Goal: Navigation & Orientation: Find specific page/section

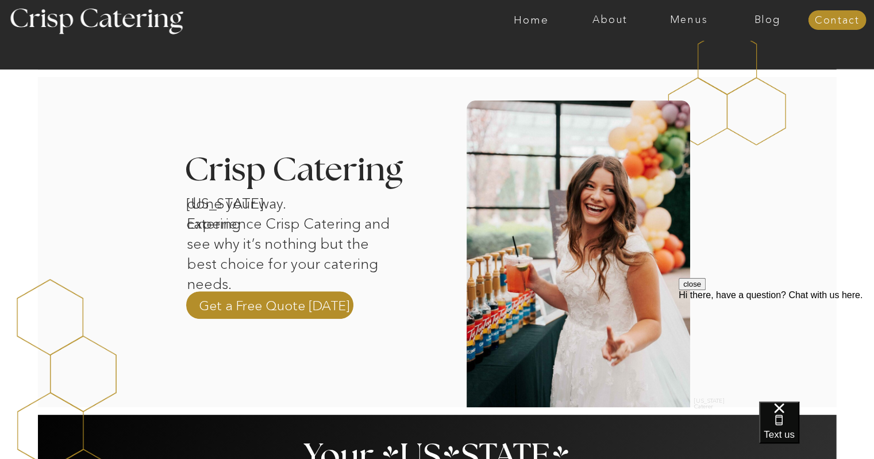
scroll to position [383, 0]
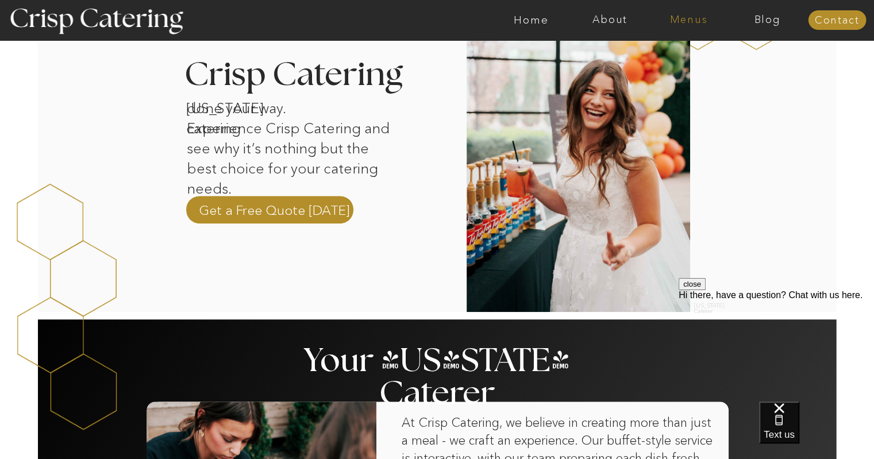
click at [691, 21] on nav "Menus" at bounding box center [688, 19] width 79 height 11
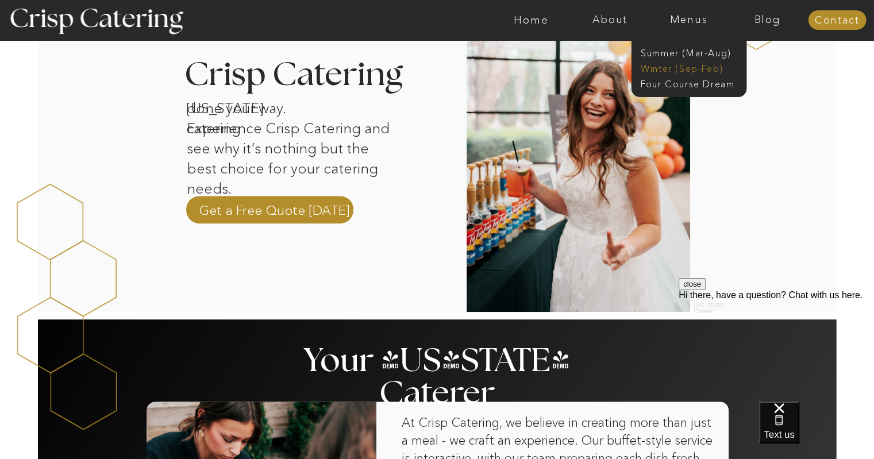
click at [679, 72] on nav "Winter (Sep-Feb)" at bounding box center [688, 67] width 94 height 11
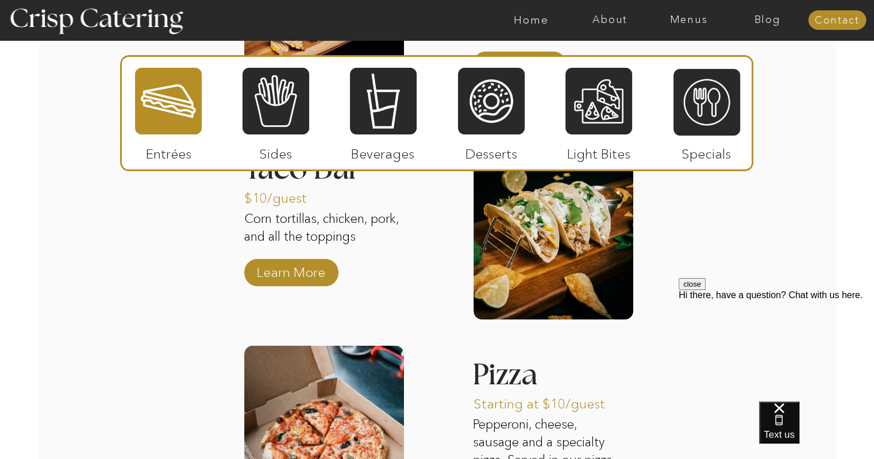
scroll to position [1628, 0]
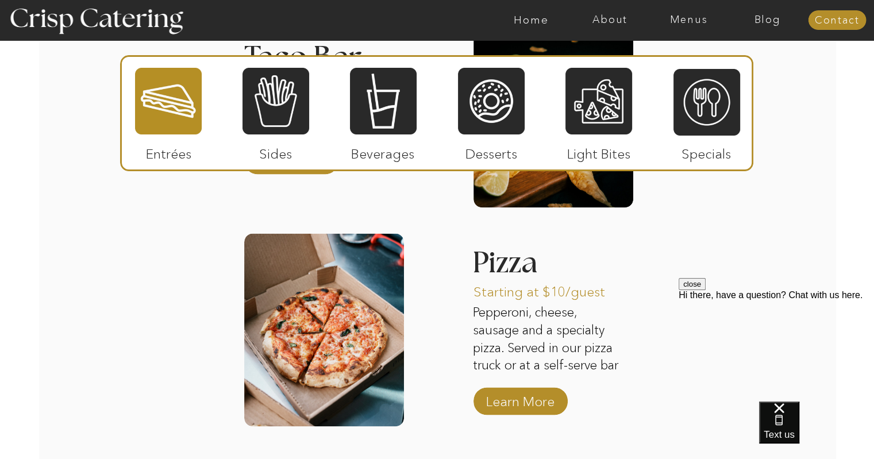
scroll to position [1734, 0]
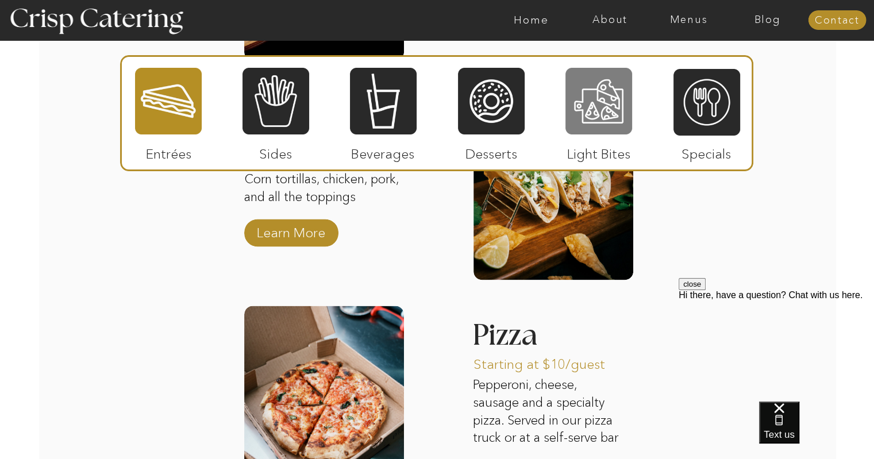
click at [605, 127] on div at bounding box center [598, 101] width 67 height 69
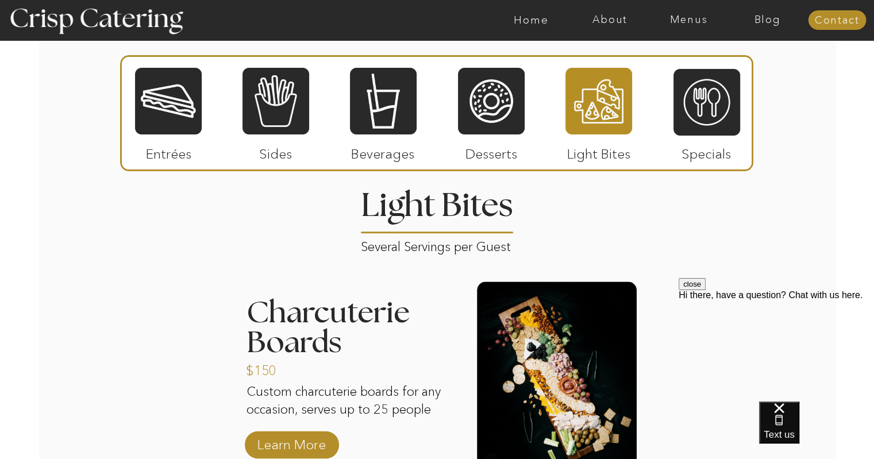
scroll to position [1350, 0]
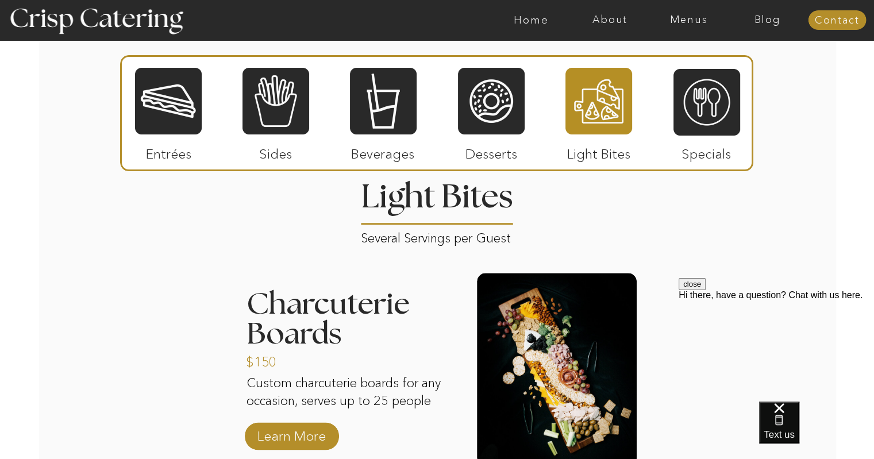
click at [283, 117] on div at bounding box center [276, 101] width 67 height 69
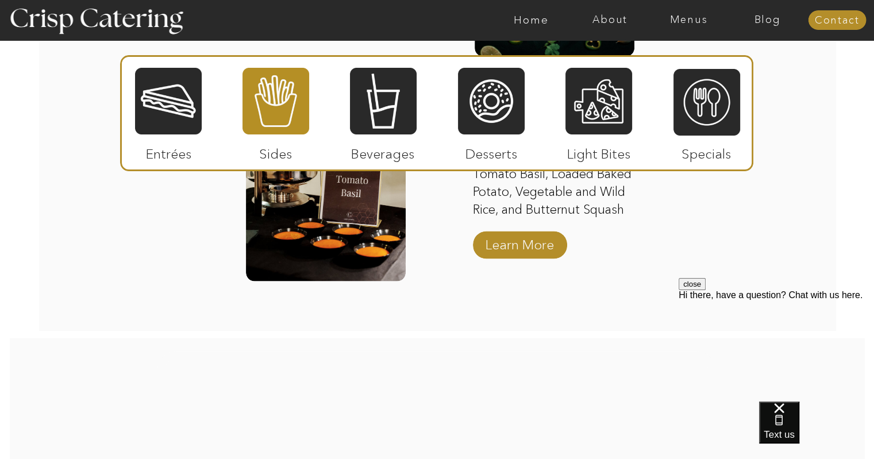
scroll to position [2117, 0]
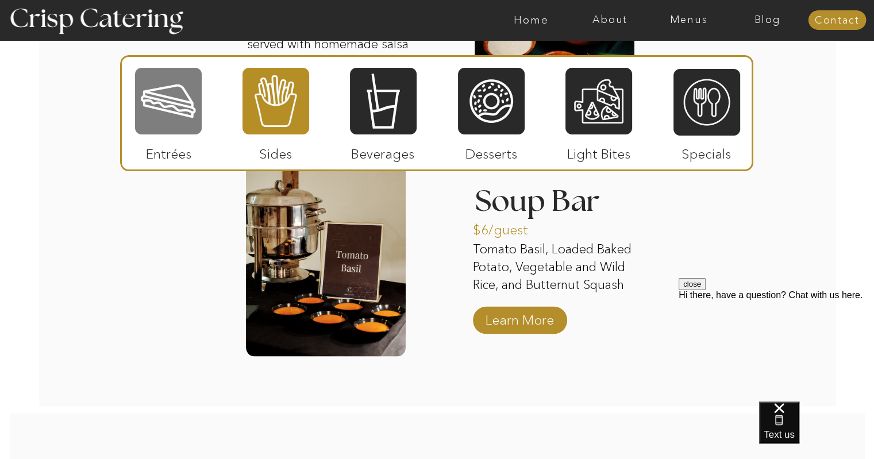
click at [168, 97] on div at bounding box center [168, 101] width 67 height 69
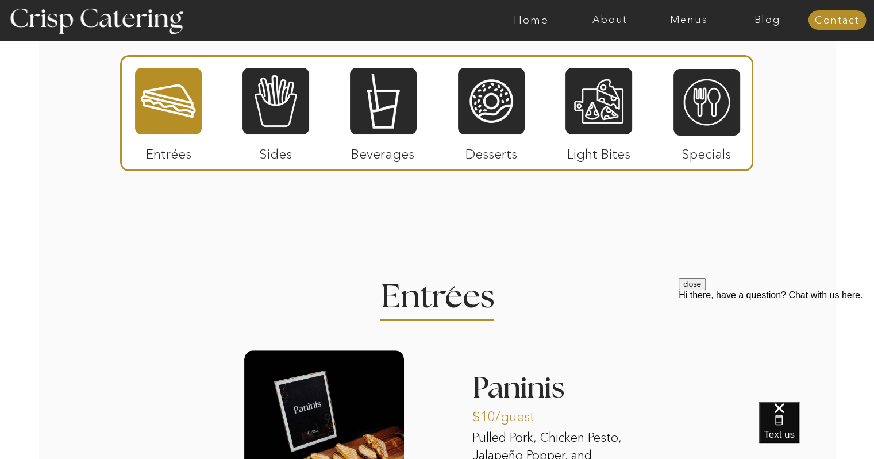
scroll to position [1350, 0]
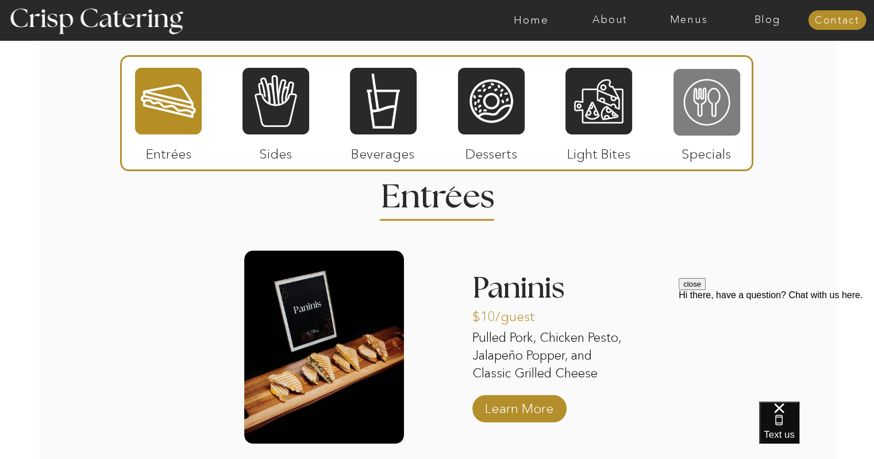
click at [707, 114] on div at bounding box center [707, 102] width 67 height 69
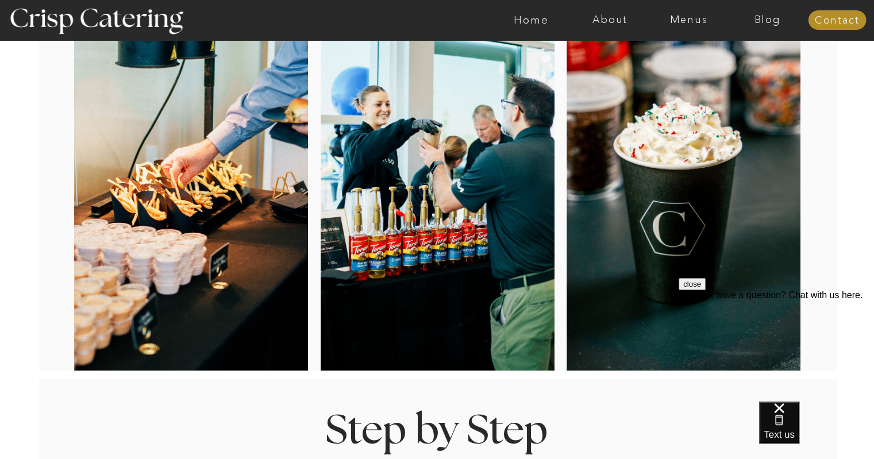
scroll to position [0, 0]
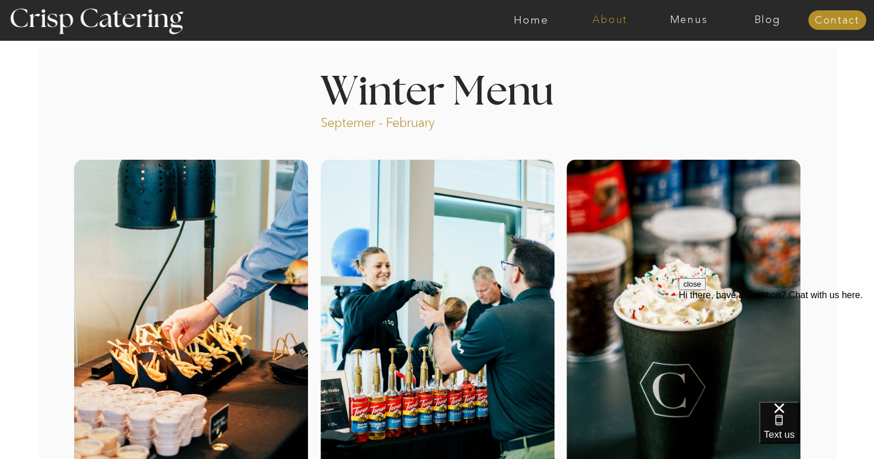
click at [622, 24] on nav "About" at bounding box center [610, 19] width 79 height 11
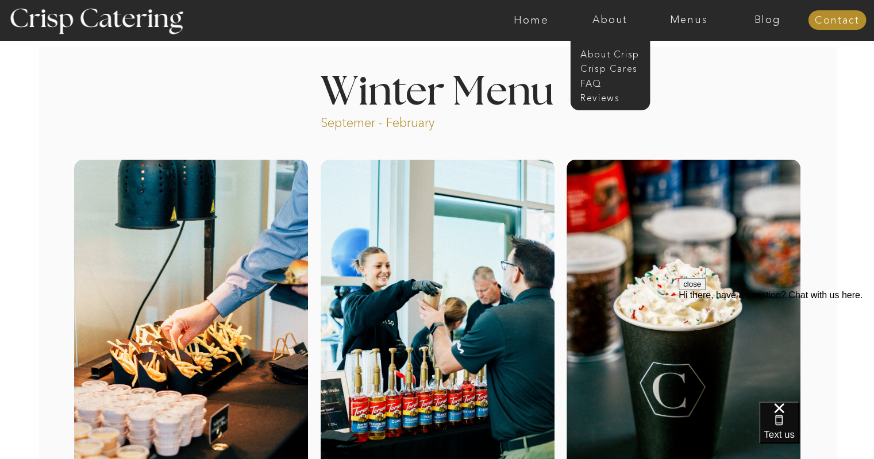
click at [699, 26] on div at bounding box center [494, 20] width 1822 height 40
click at [699, 22] on nav "Menus" at bounding box center [688, 19] width 79 height 11
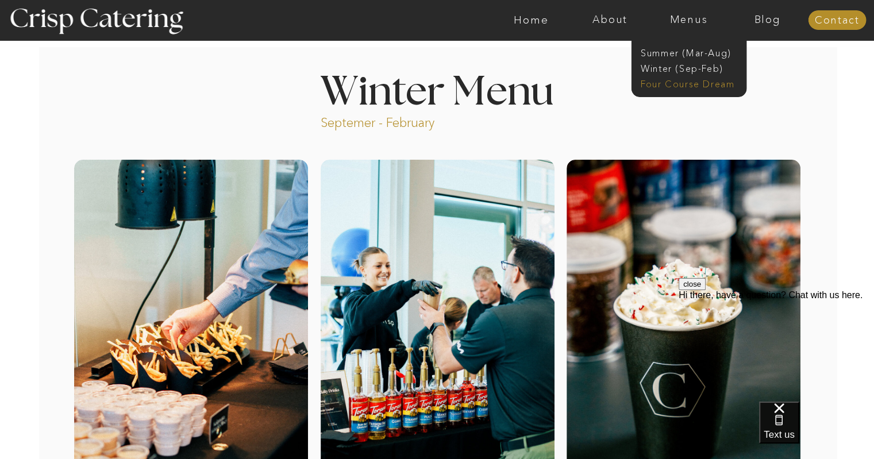
click at [717, 85] on nav "Four Course Dream" at bounding box center [692, 83] width 103 height 11
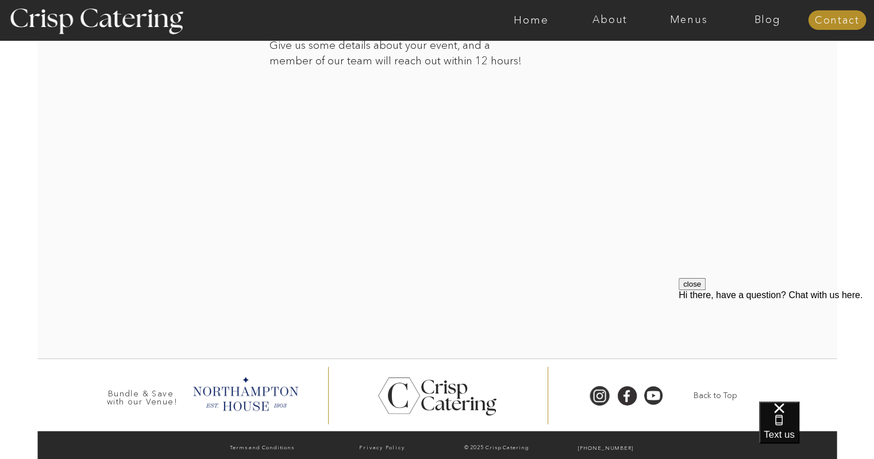
scroll to position [2118, 0]
